Goal: Task Accomplishment & Management: Use online tool/utility

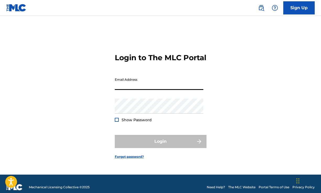
click at [146, 88] on input "Email Address" at bounding box center [159, 82] width 89 height 15
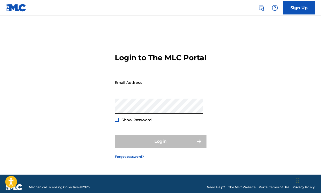
type input "[EMAIL_ADDRESS][DOMAIN_NAME]"
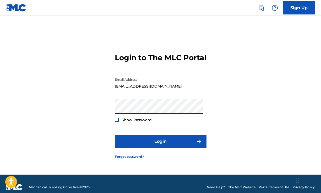
click at [117, 121] on div at bounding box center [117, 120] width 4 height 4
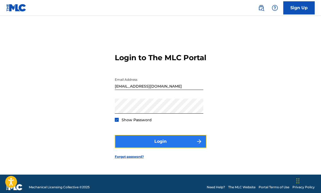
click at [161, 143] on button "Login" at bounding box center [161, 141] width 92 height 13
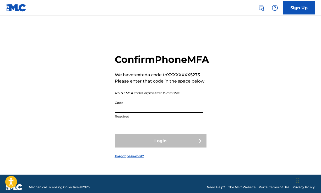
click at [160, 113] on input "Code" at bounding box center [159, 105] width 89 height 15
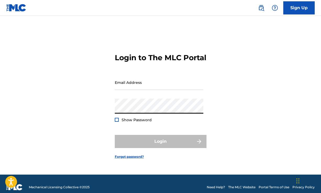
type input "[EMAIL_ADDRESS][DOMAIN_NAME]"
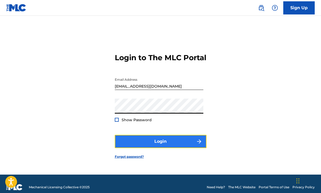
click at [135, 145] on button "Login" at bounding box center [161, 141] width 92 height 13
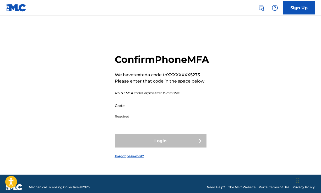
click at [126, 112] on input "Code" at bounding box center [159, 105] width 89 height 15
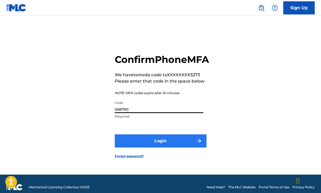
type input "058790"
click at [162, 144] on button "Login" at bounding box center [161, 140] width 92 height 13
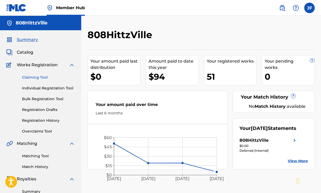
click at [37, 77] on link "Claiming Tool" at bounding box center [48, 78] width 53 height 6
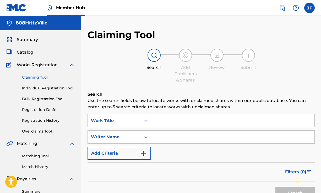
click at [162, 119] on input "Search Form" at bounding box center [233, 120] width 164 height 13
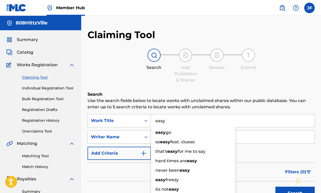
type input "easy"
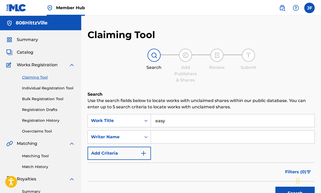
click at [253, 140] on input "Search Form" at bounding box center [233, 136] width 164 height 13
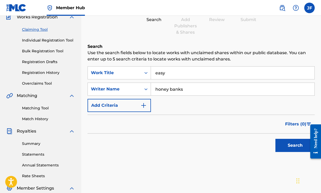
scroll to position [52, 0]
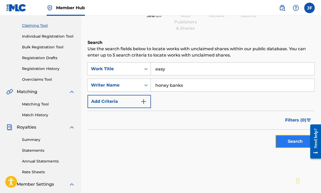
click at [291, 145] on button "Search" at bounding box center [295, 141] width 39 height 13
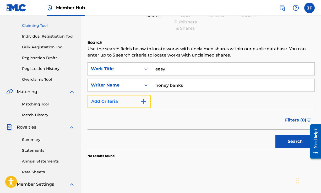
click at [131, 101] on button "Add Criteria" at bounding box center [119, 101] width 63 height 13
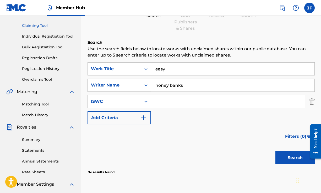
drag, startPoint x: 185, startPoint y: 86, endPoint x: 115, endPoint y: 84, distance: 70.6
click at [115, 84] on div "SearchWithCriteria1138e268-2f14-4b94-8ccf-e138003439ee Writer Name honey banks" at bounding box center [201, 84] width 227 height 13
type input "christina Bellanger"
click at [285, 157] on button "Search" at bounding box center [295, 157] width 39 height 13
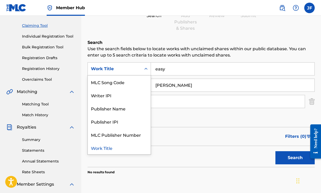
click at [146, 68] on icon "Search Form" at bounding box center [146, 68] width 5 height 5
click at [139, 107] on div "Publisher Name" at bounding box center [119, 108] width 63 height 13
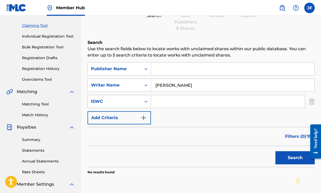
click at [146, 102] on icon "Search Form" at bounding box center [146, 101] width 5 height 5
click at [200, 119] on div "SearchWithCriteria4d92b80e-0c06-473f-92b4-abe11d280826 Publisher Name SearchWit…" at bounding box center [201, 93] width 227 height 62
click at [314, 101] on img "Search Form" at bounding box center [312, 101] width 6 height 13
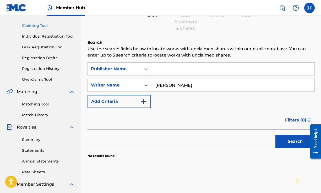
click at [179, 66] on input "Search Form" at bounding box center [233, 68] width 164 height 13
type input "made with honey"
click at [293, 144] on button "Search" at bounding box center [295, 141] width 39 height 13
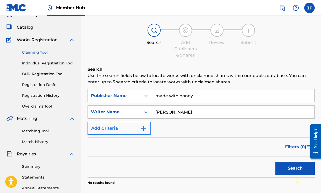
scroll to position [25, 0]
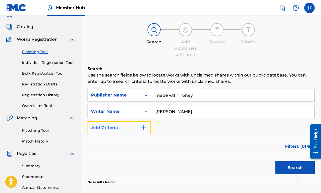
click at [146, 130] on img "Search Form" at bounding box center [144, 127] width 6 height 6
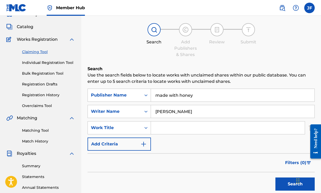
click at [158, 126] on input "Search Form" at bounding box center [228, 127] width 154 height 13
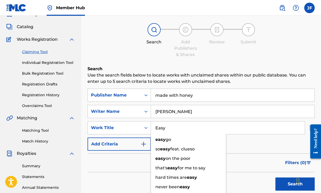
type input "Easy"
click at [268, 149] on div "SearchWithCriteria4d92b80e-0c06-473f-92b4-abe11d280826 Publisher Name made with…" at bounding box center [201, 119] width 227 height 62
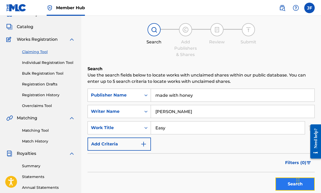
click at [283, 183] on button "Search" at bounding box center [295, 183] width 39 height 13
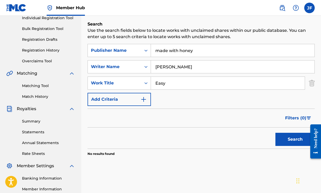
scroll to position [73, 0]
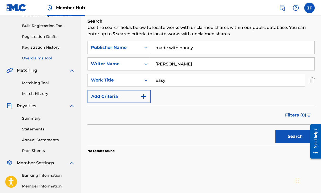
click at [45, 58] on link "Overclaims Tool" at bounding box center [48, 58] width 53 height 6
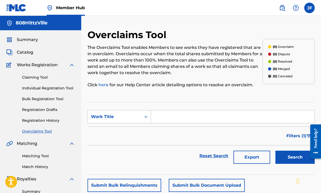
click at [205, 121] on input "Search Form" at bounding box center [233, 116] width 164 height 13
type input "easy"
click at [291, 155] on button "Search" at bounding box center [295, 156] width 39 height 13
click at [44, 77] on link "Claiming Tool" at bounding box center [48, 78] width 53 height 6
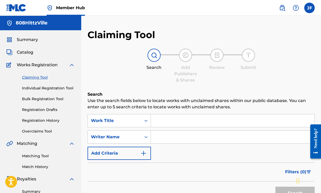
click at [166, 122] on input "Search Form" at bounding box center [233, 120] width 164 height 13
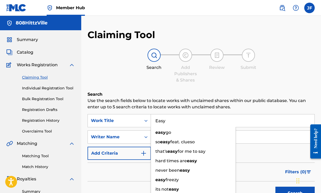
type input "Easy"
click at [112, 166] on div "Filters ( 0 )" at bounding box center [201, 171] width 227 height 19
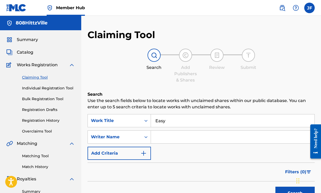
click at [179, 138] on input "Search Form" at bounding box center [233, 136] width 164 height 13
type input "Christina Bellanger"
click at [283, 189] on button "Search" at bounding box center [295, 192] width 39 height 13
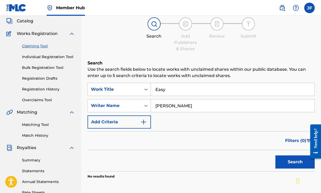
scroll to position [31, 0]
click at [44, 56] on link "Individual Registration Tool" at bounding box center [48, 57] width 53 height 6
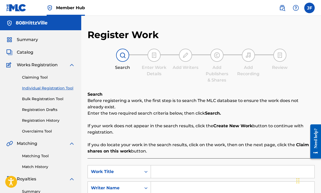
scroll to position [20, 0]
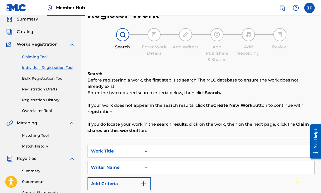
click at [29, 57] on link "Claiming Tool" at bounding box center [48, 57] width 53 height 6
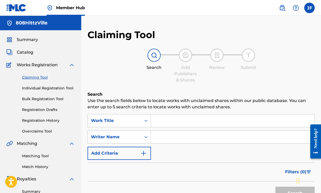
click at [164, 121] on input "Search Form" at bounding box center [233, 120] width 164 height 13
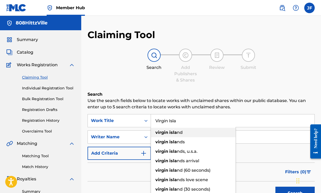
click at [175, 132] on strong "isla" at bounding box center [174, 132] width 8 height 5
type input "virgin island"
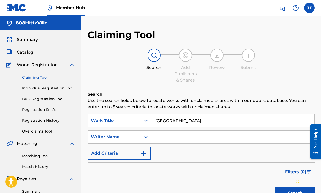
click at [157, 139] on input "Search Form" at bounding box center [233, 136] width 164 height 13
type input "Fethecat"
click at [280, 188] on button "Search" at bounding box center [295, 192] width 39 height 13
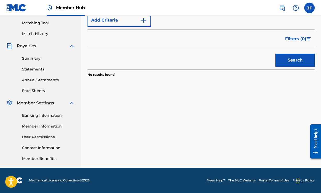
scroll to position [70, 0]
